Goal: Book appointment/travel/reservation

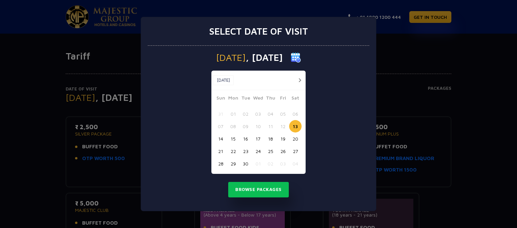
click at [302, 82] on button "button" at bounding box center [300, 80] width 8 height 8
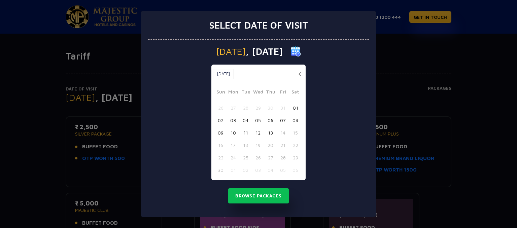
click at [268, 123] on button "06" at bounding box center [270, 120] width 12 height 12
click at [259, 192] on button "Browse Packages" at bounding box center [258, 196] width 61 height 15
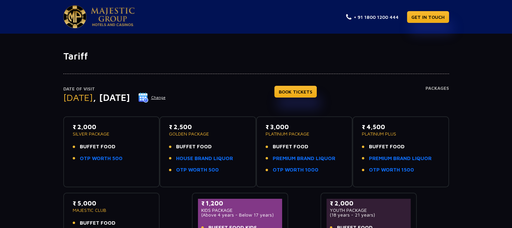
scroll to position [38, 0]
